Goal: Task Accomplishment & Management: Manage account settings

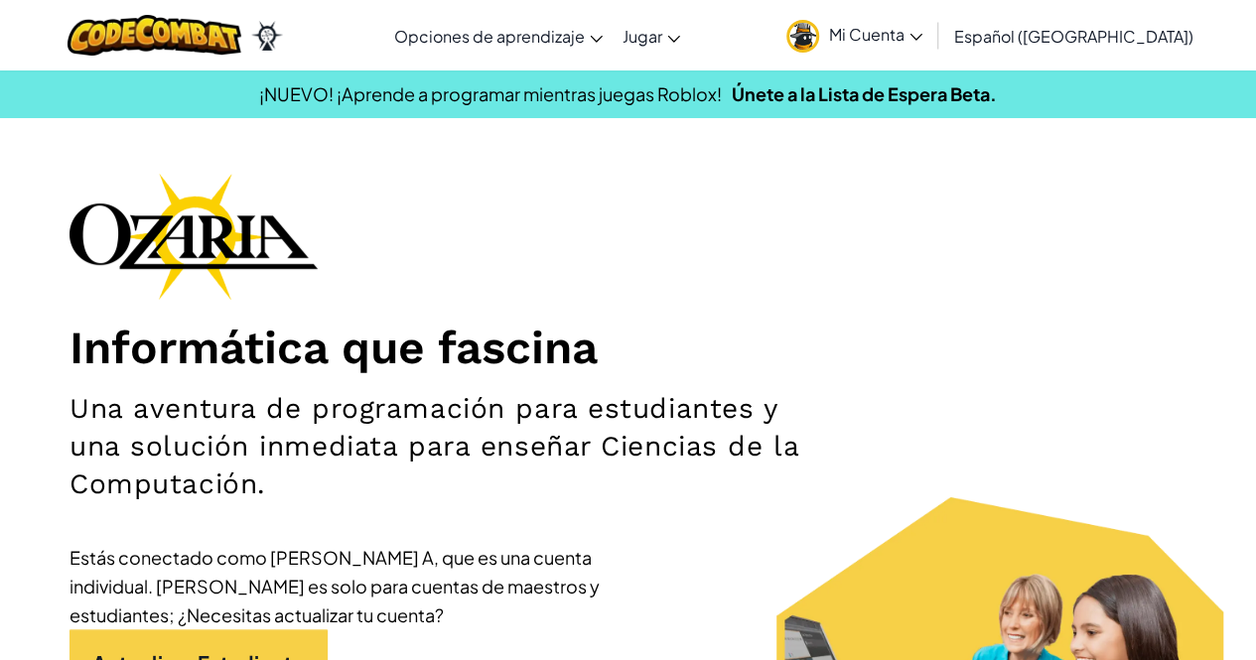
click at [923, 42] on span "Mi Cuenta" at bounding box center [875, 34] width 93 height 21
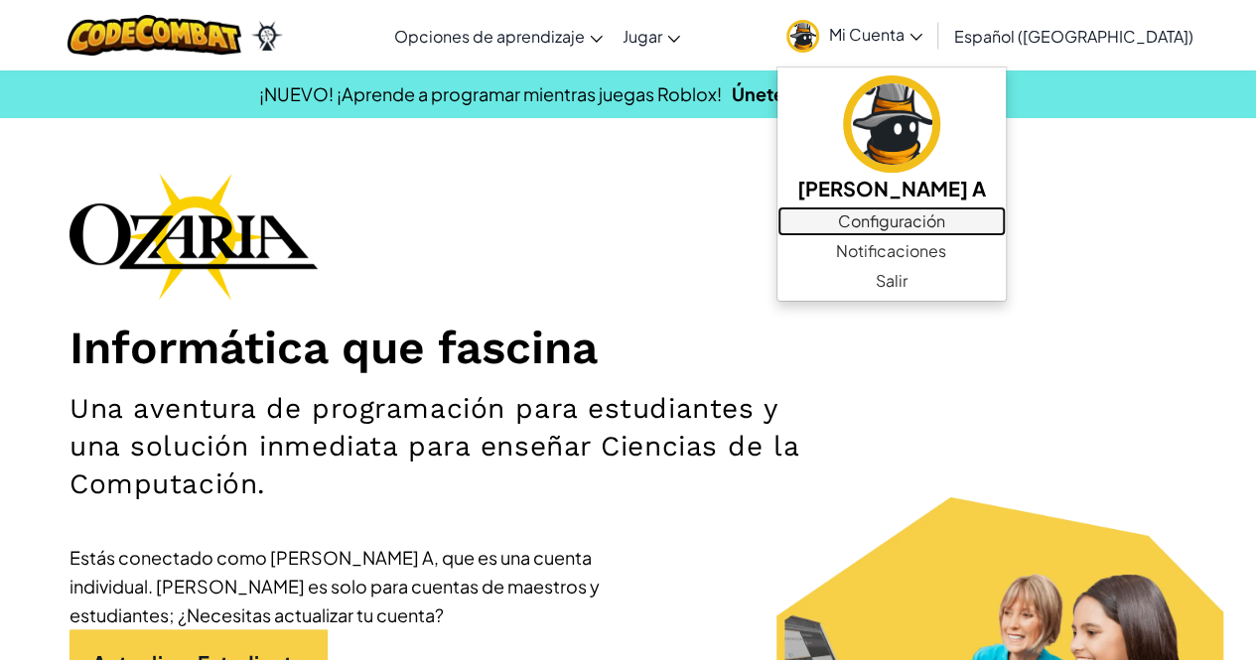
click at [946, 216] on font "Configuración" at bounding box center [891, 221] width 107 height 21
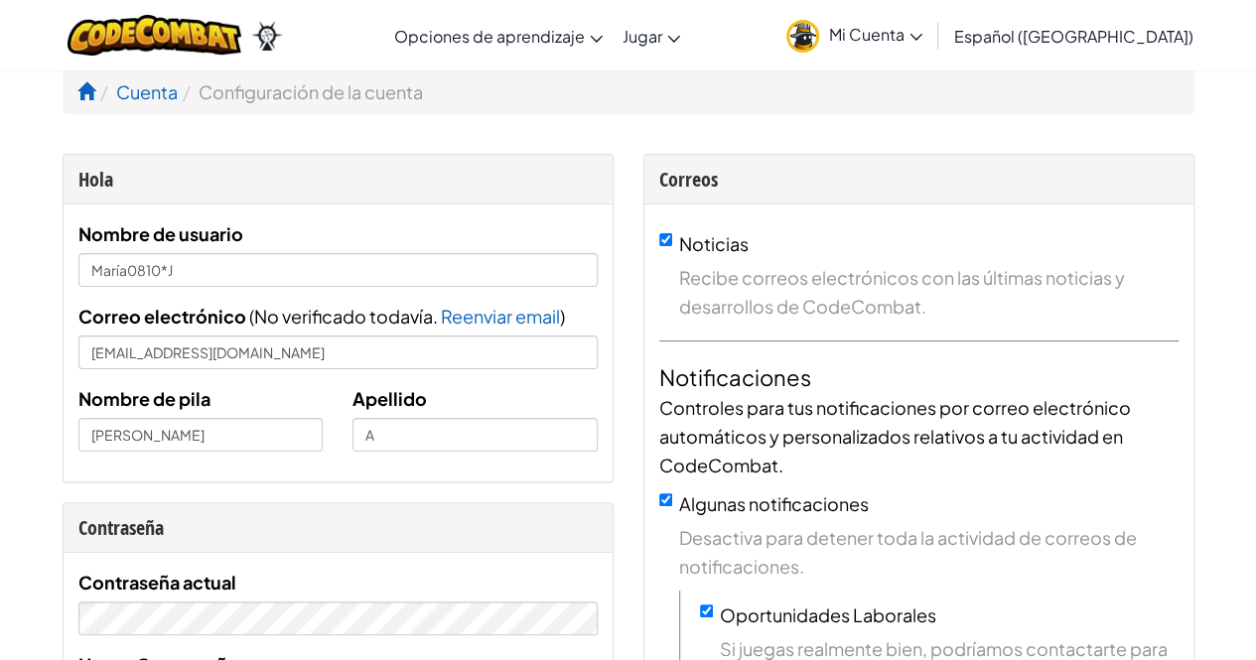
click at [899, 36] on font "Mi Cuenta" at bounding box center [866, 34] width 75 height 21
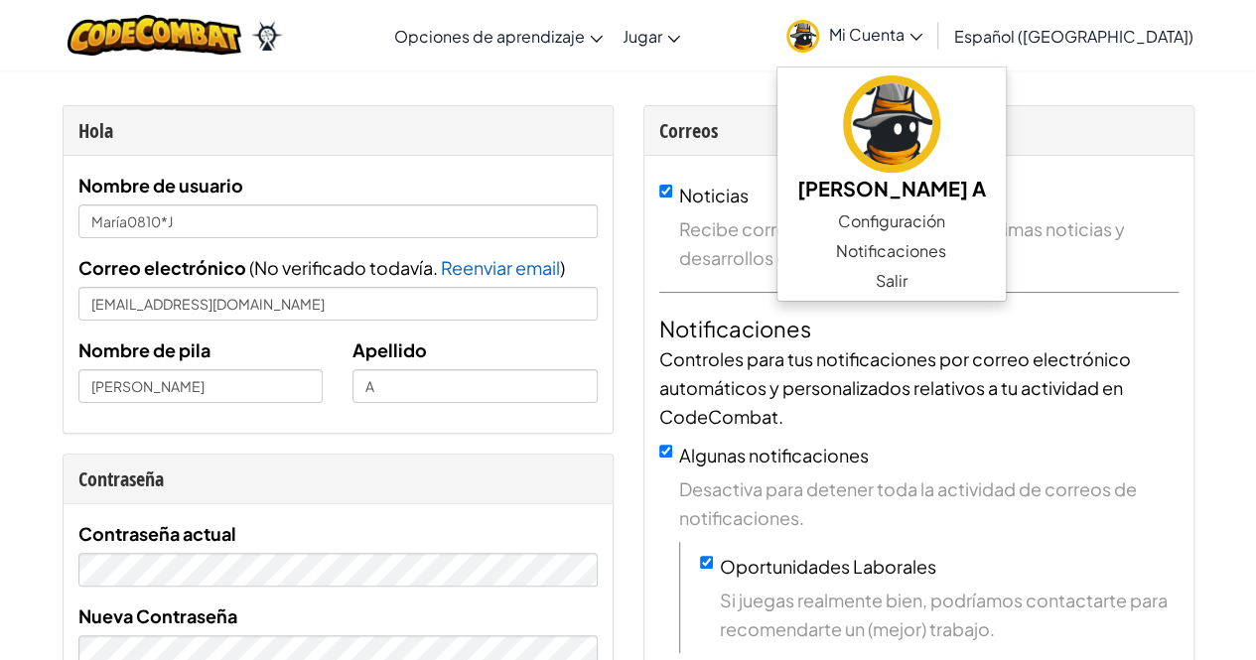
scroll to position [62, 0]
